Goal: Entertainment & Leisure: Consume media (video, audio)

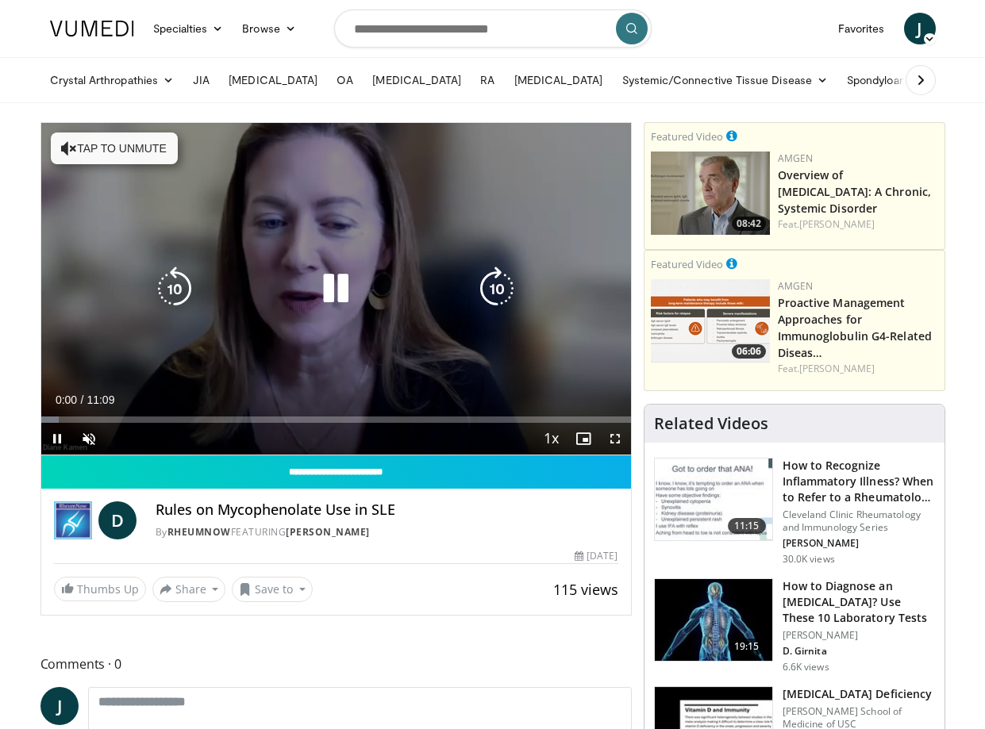
click at [173, 162] on button "Tap to unmute" at bounding box center [114, 149] width 127 height 32
click at [347, 295] on icon "Video Player" at bounding box center [335, 289] width 44 height 44
click at [336, 290] on icon "Video Player" at bounding box center [335, 289] width 44 height 44
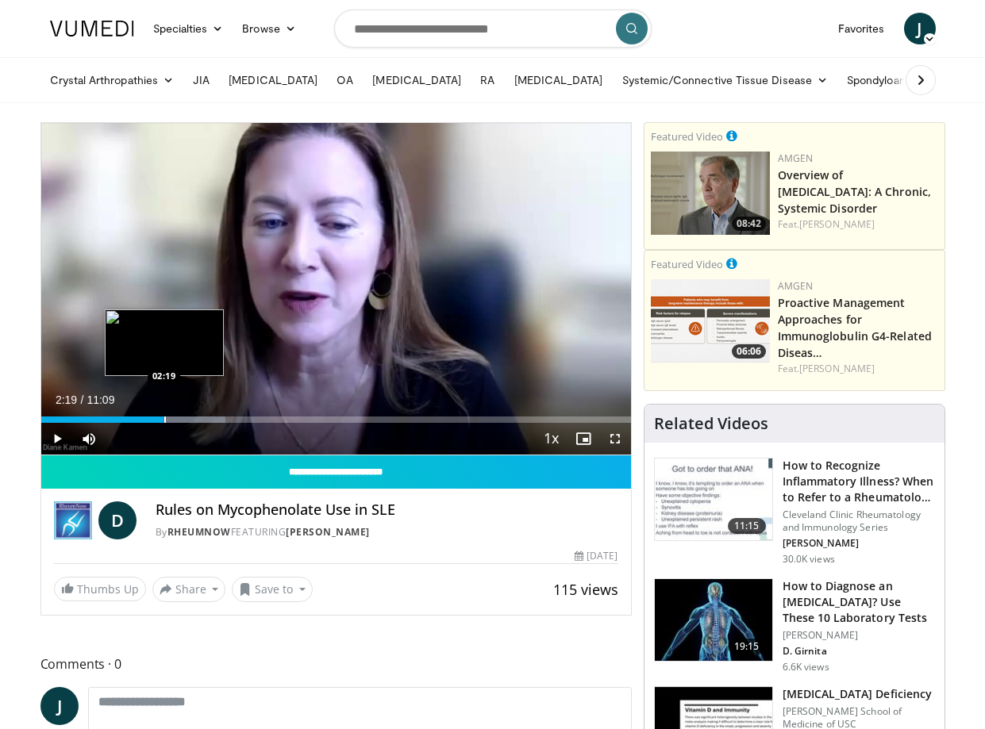
click at [164, 421] on div "Progress Bar" at bounding box center [165, 420] width 2 height 6
click at [157, 419] on div "Progress Bar" at bounding box center [158, 420] width 2 height 6
click at [149, 419] on div "Progress Bar" at bounding box center [150, 420] width 2 height 6
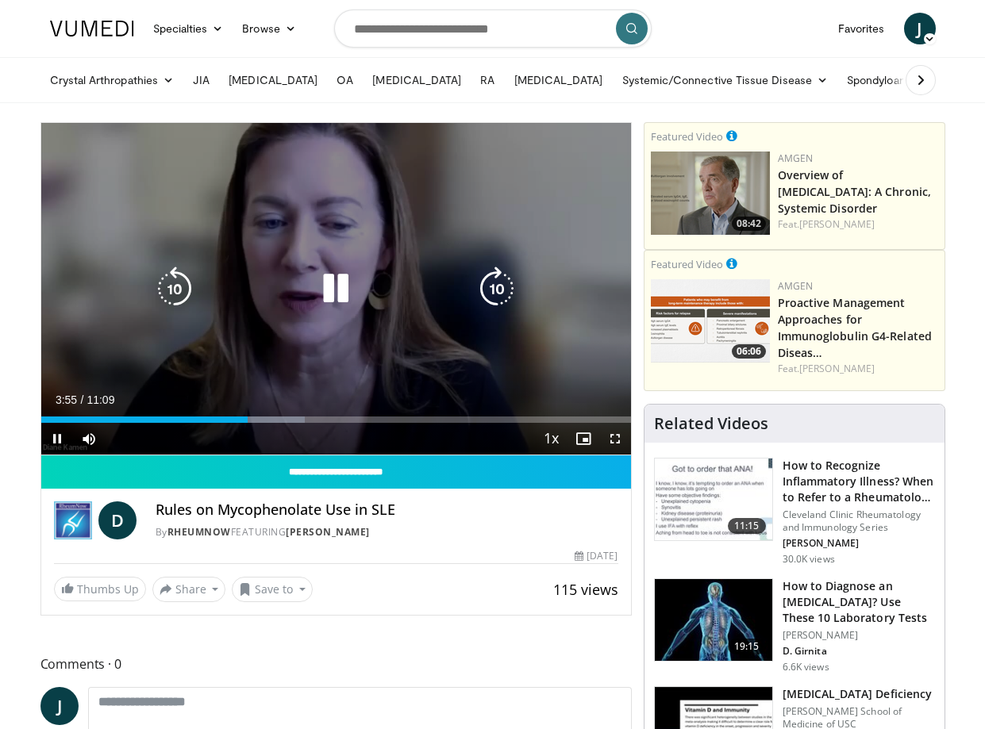
click at [337, 244] on div "10 seconds Tap to unmute" at bounding box center [336, 289] width 590 height 332
click at [372, 217] on div "10 seconds Tap to unmute" at bounding box center [336, 289] width 590 height 332
click at [393, 255] on div "10 seconds Tap to unmute" at bounding box center [336, 289] width 590 height 332
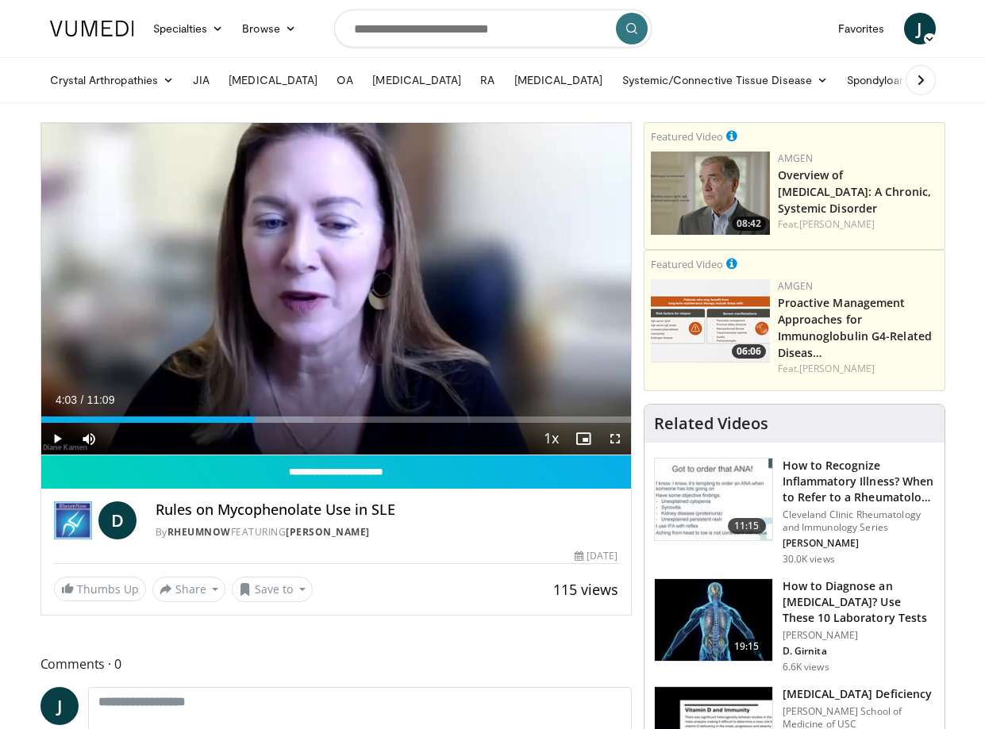
click at [393, 255] on div "10 seconds Tap to unmute" at bounding box center [336, 289] width 590 height 332
click at [259, 417] on div "Progress Bar" at bounding box center [258, 420] width 2 height 6
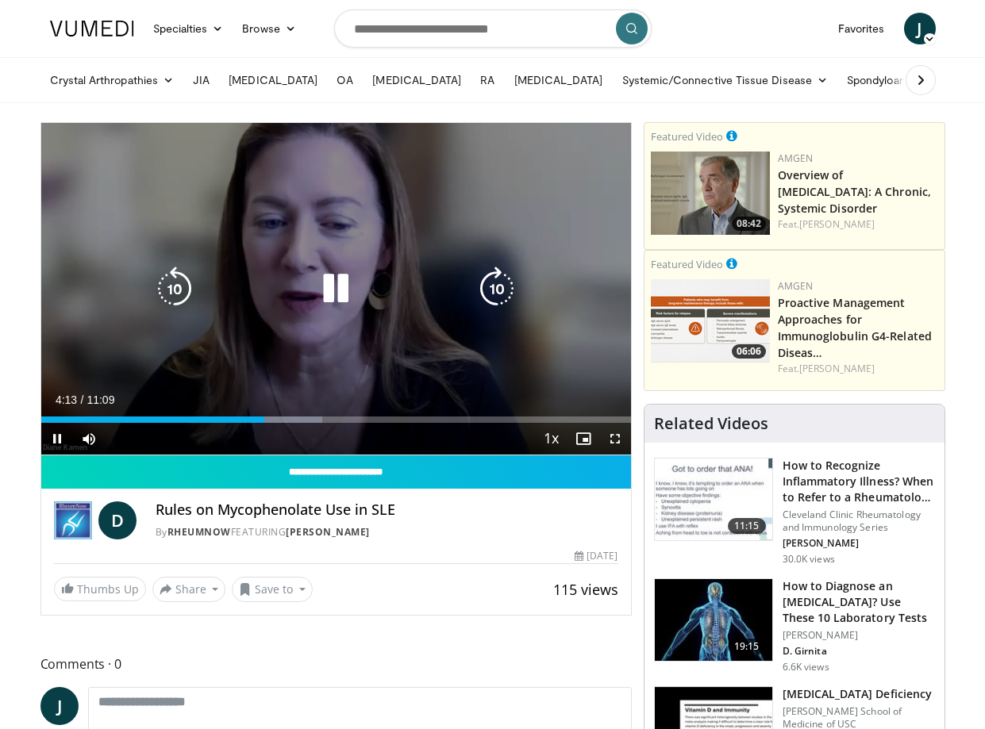
click at [361, 369] on div "10 seconds Tap to unmute" at bounding box center [336, 289] width 590 height 332
click at [353, 170] on div "10 seconds Tap to unmute" at bounding box center [336, 289] width 590 height 332
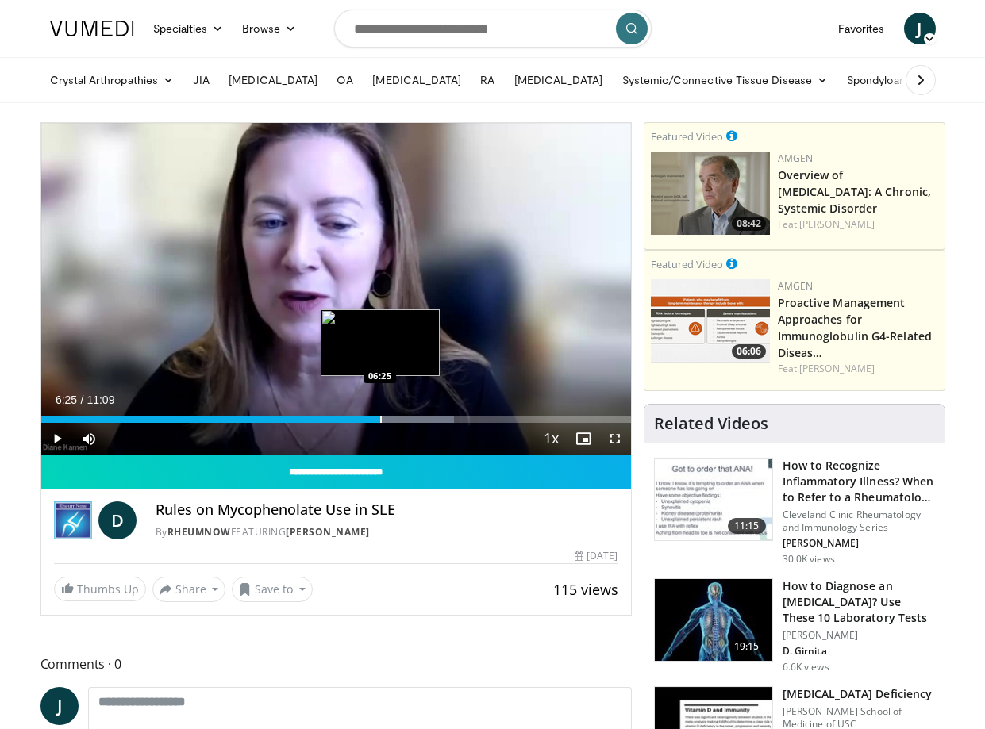
click at [380, 419] on div "Progress Bar" at bounding box center [381, 420] width 2 height 6
click at [364, 421] on div "Progress Bar" at bounding box center [365, 420] width 2 height 6
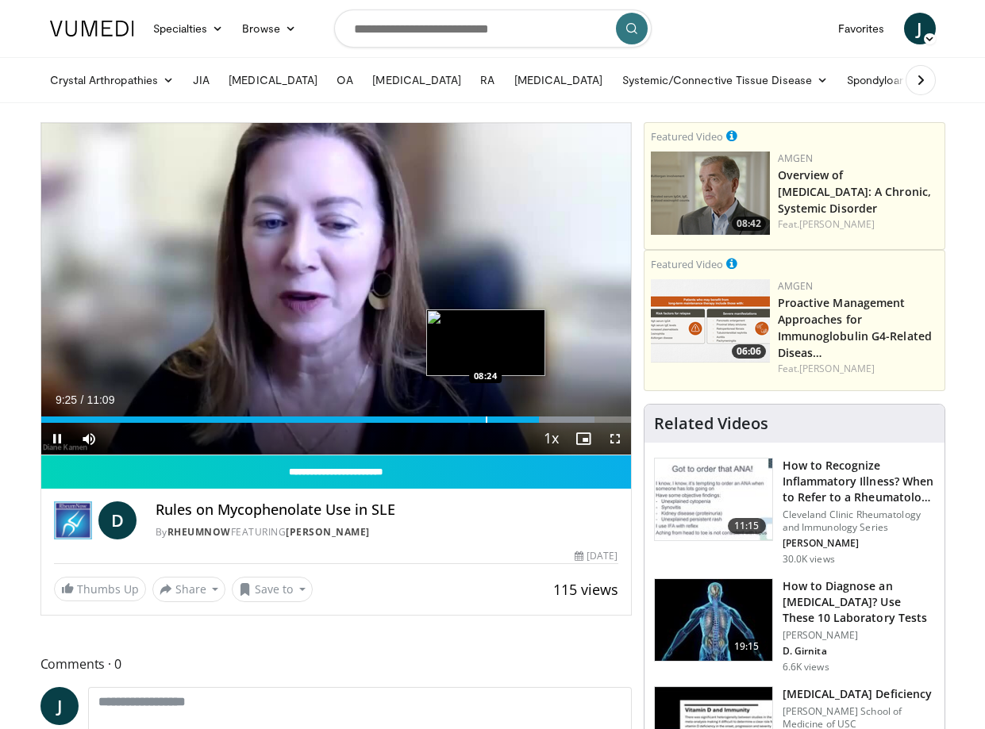
click at [486, 420] on div "Progress Bar" at bounding box center [487, 420] width 2 height 6
click at [457, 421] on video-js "**********" at bounding box center [336, 289] width 590 height 332
click at [455, 417] on div "Progress Bar" at bounding box center [455, 420] width 2 height 6
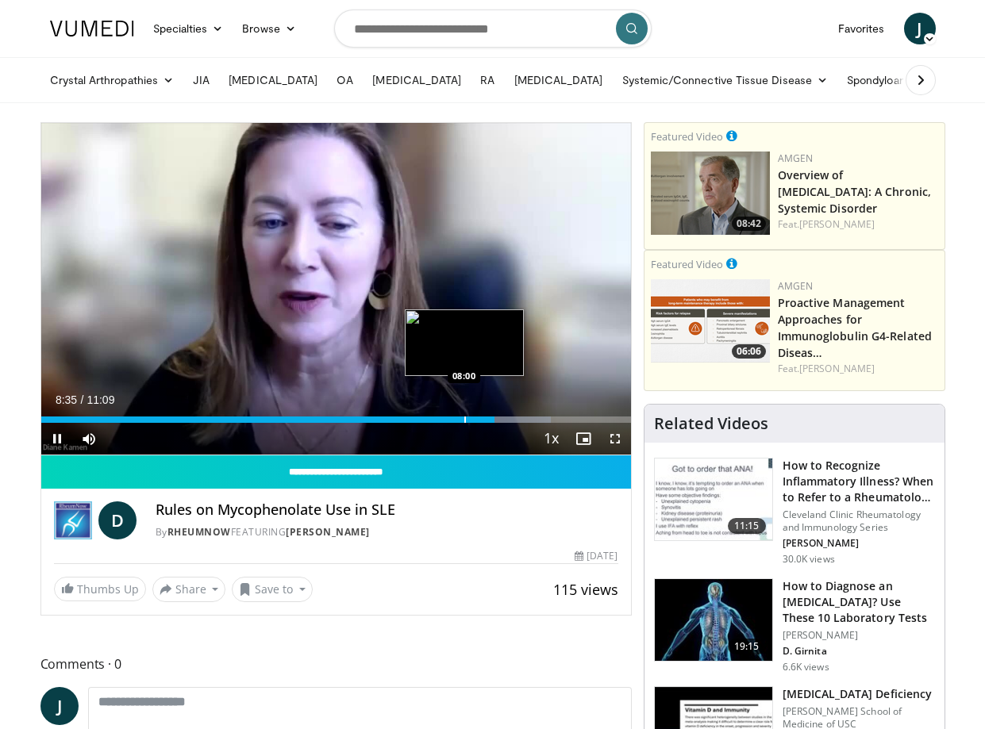
click at [465, 413] on div "Loaded : 86.43% 08:35 08:00" at bounding box center [336, 415] width 590 height 15
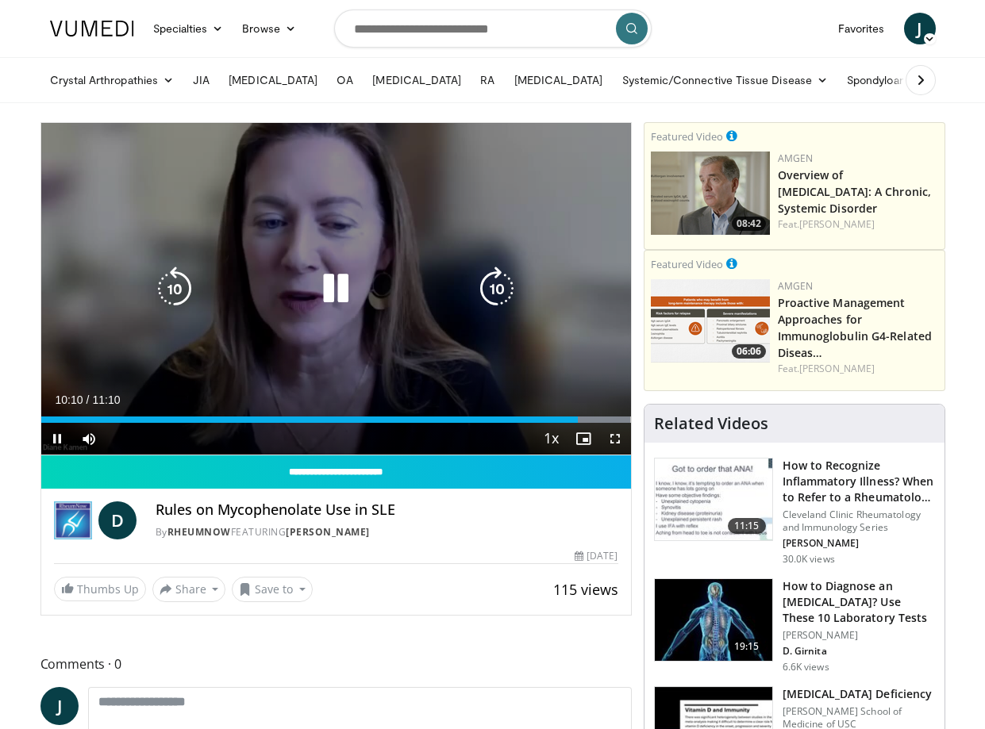
click at [324, 231] on div "10 seconds Tap to unmute" at bounding box center [336, 289] width 590 height 332
click at [319, 263] on div "10 seconds Tap to unmute" at bounding box center [336, 289] width 590 height 332
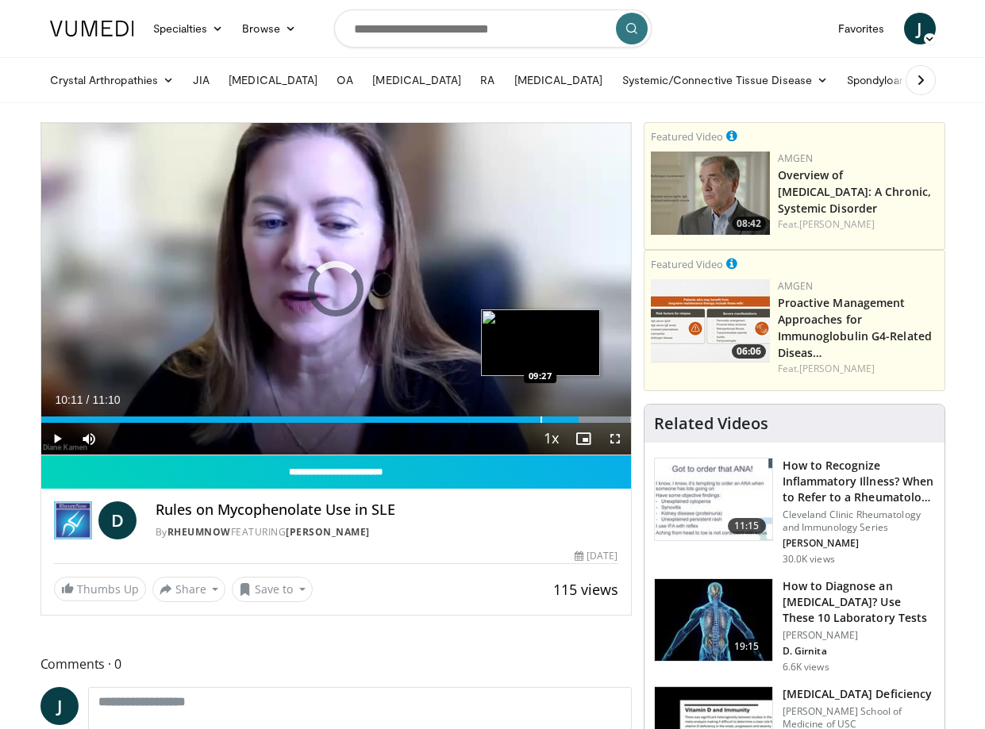
click at [541, 414] on div "Loaded : 100.00% 10:11 09:27" at bounding box center [336, 415] width 590 height 15
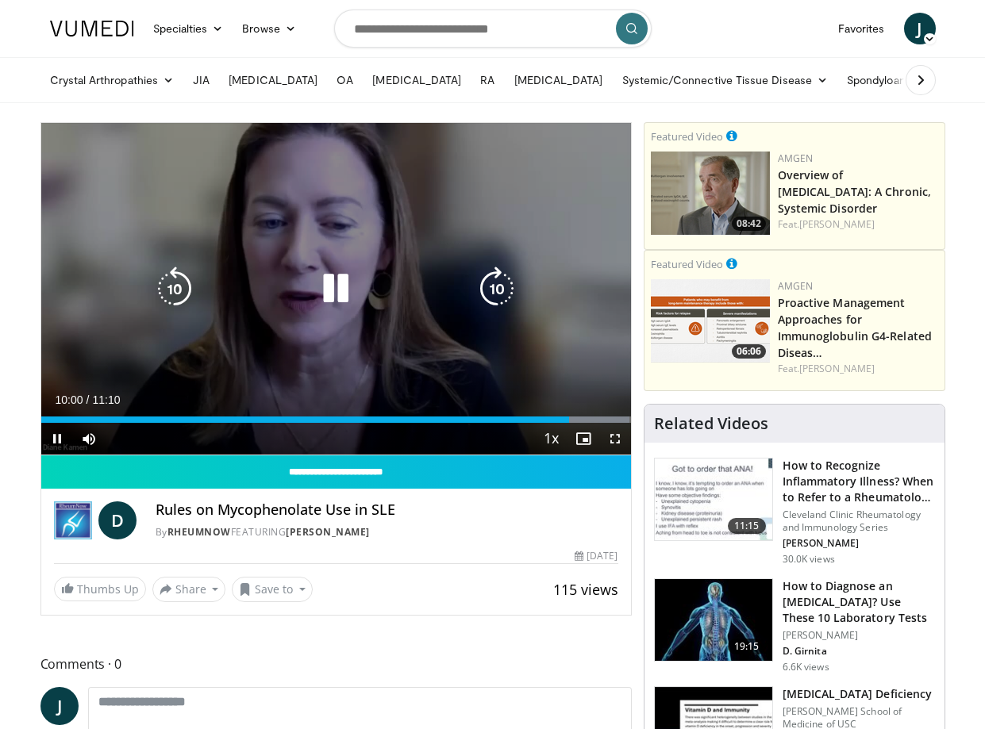
click at [313, 226] on div "10 seconds Tap to unmute" at bounding box center [336, 289] width 590 height 332
